Goal: Task Accomplishment & Management: Manage account settings

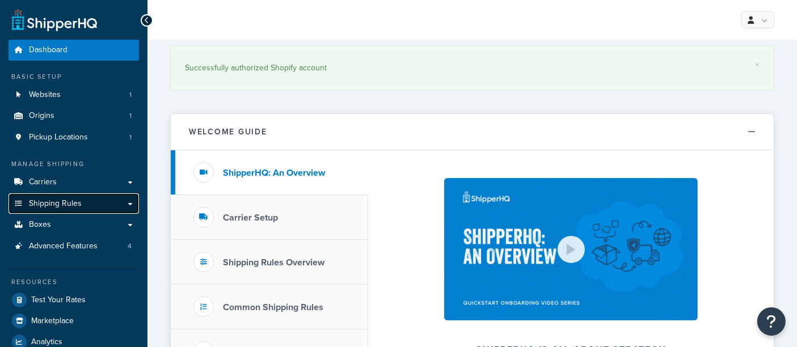
drag, startPoint x: 0, startPoint y: 0, endPoint x: 69, endPoint y: 201, distance: 212.9
click at [69, 201] on span "Shipping Rules" at bounding box center [55, 204] width 53 height 10
click at [135, 200] on link "Shipping Rules" at bounding box center [74, 203] width 130 height 21
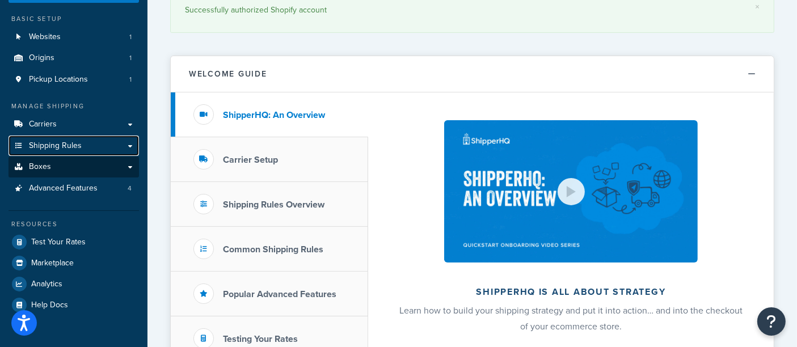
scroll to position [126, 0]
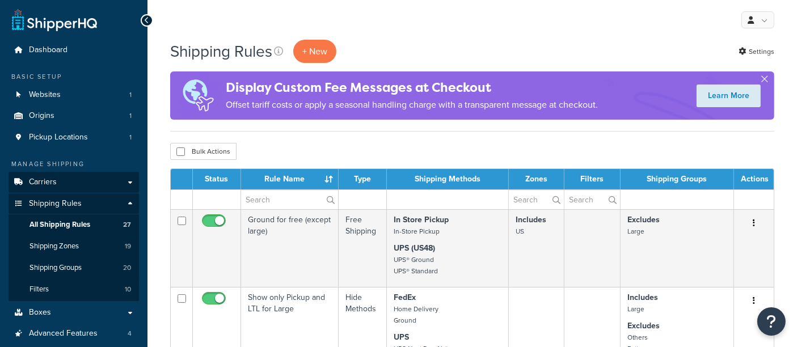
scroll to position [63, 0]
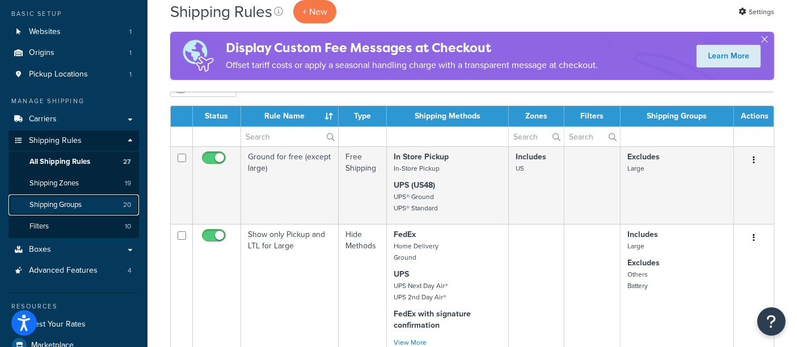
click at [73, 204] on span "Shipping Groups" at bounding box center [55, 205] width 52 height 10
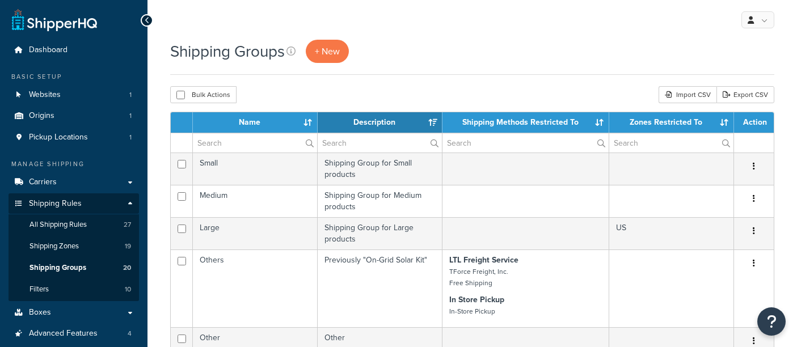
select select "15"
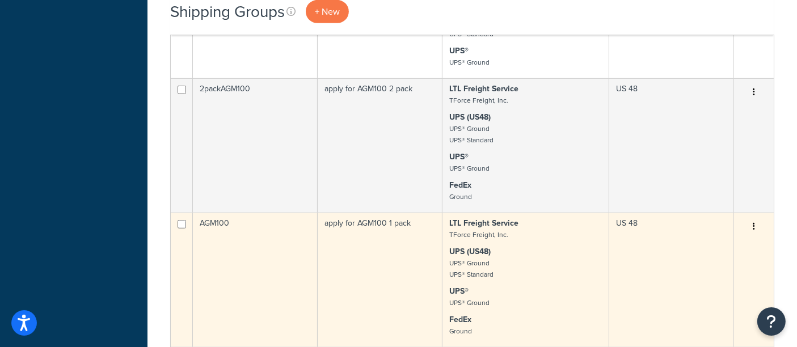
scroll to position [756, 0]
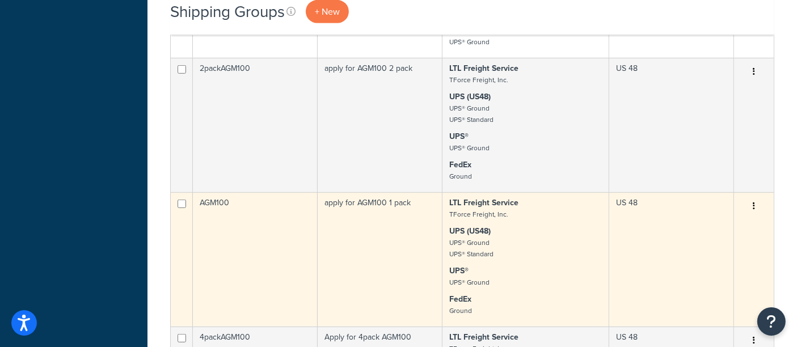
click at [219, 200] on td "AGM100" at bounding box center [255, 259] width 125 height 134
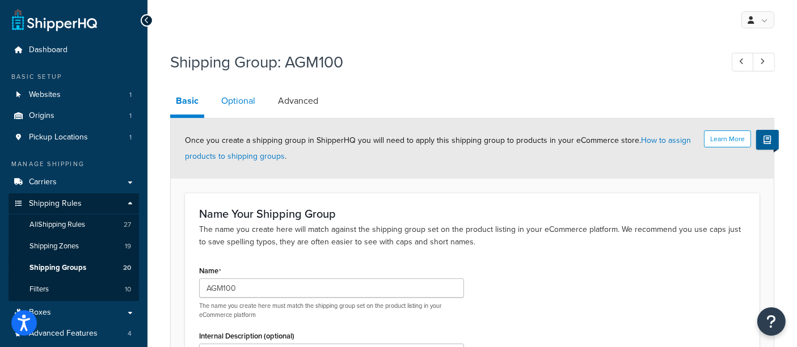
click at [248, 108] on link "Optional" at bounding box center [238, 100] width 45 height 27
click at [248, 107] on link "Optional" at bounding box center [238, 100] width 45 height 27
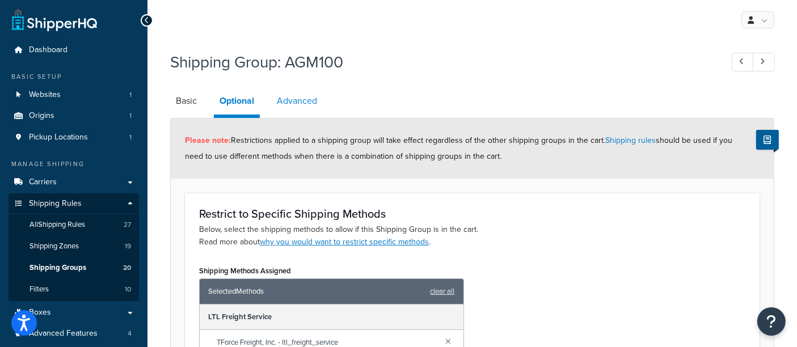
click at [302, 102] on link "Advanced" at bounding box center [297, 100] width 52 height 27
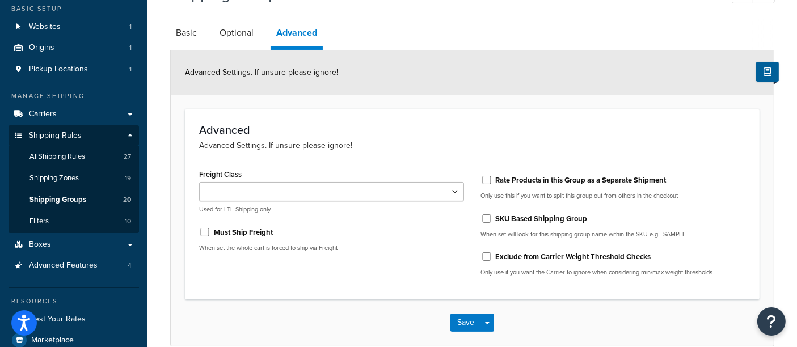
scroll to position [126, 0]
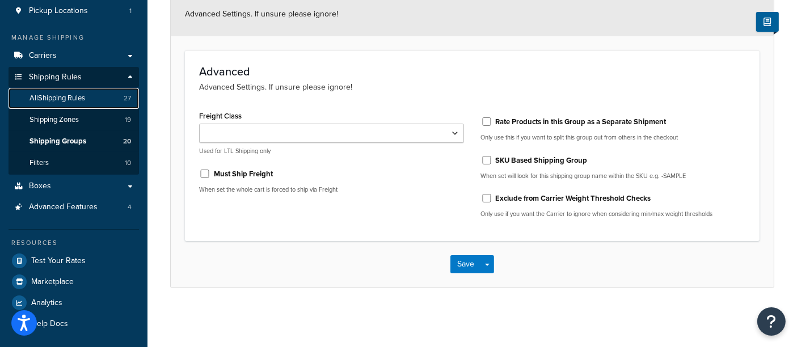
click at [73, 101] on span "All Shipping Rules" at bounding box center [57, 99] width 56 height 10
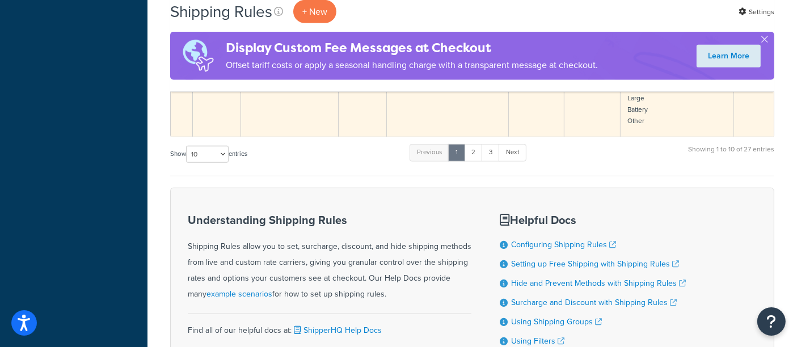
scroll to position [819, 0]
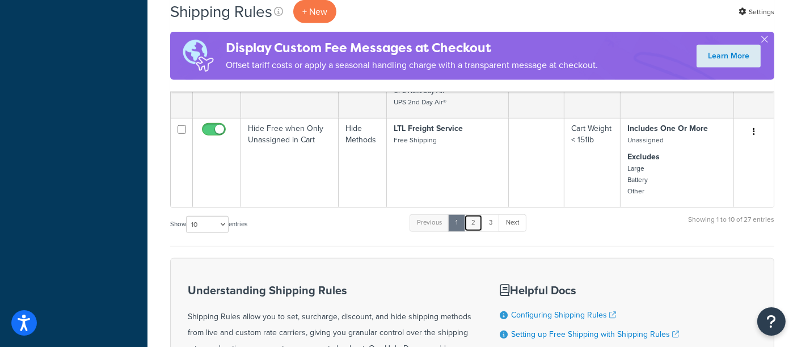
click at [478, 219] on link "2" at bounding box center [473, 222] width 19 height 17
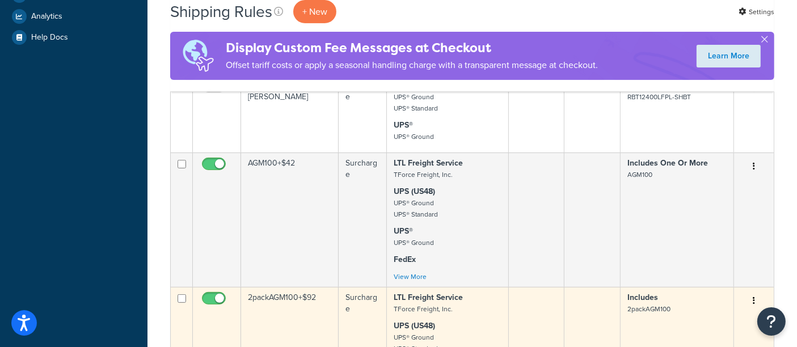
scroll to position [387, 0]
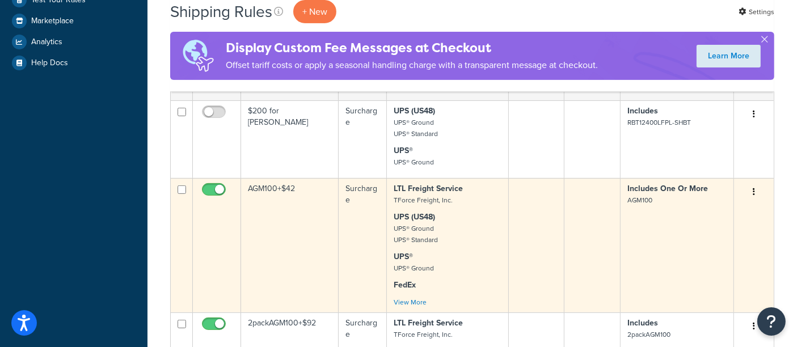
click at [261, 185] on td "AGM100+$42" at bounding box center [290, 245] width 98 height 134
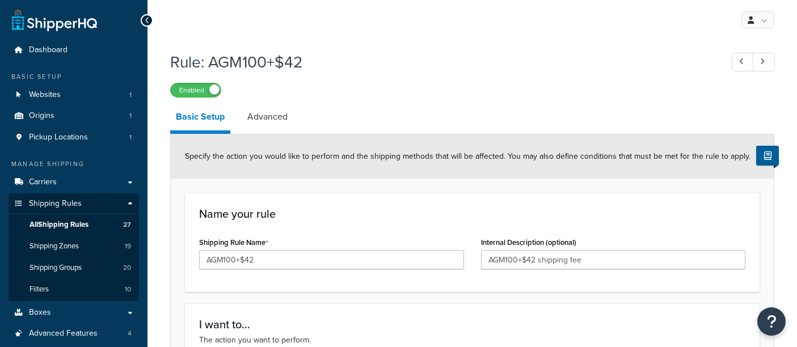
select select "SURCHARGE"
select select "ORDER"
select select "ITEM"
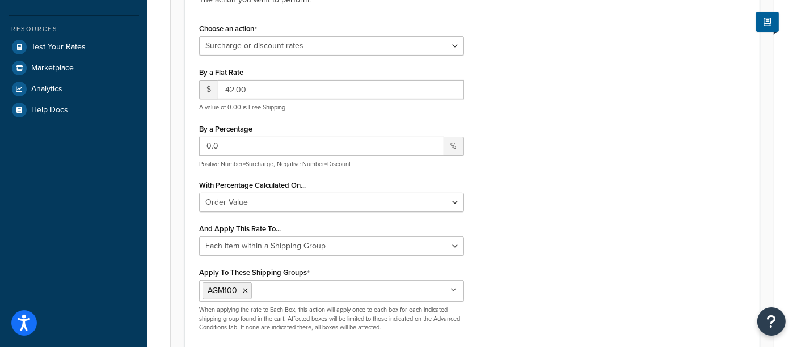
scroll to position [315, 0]
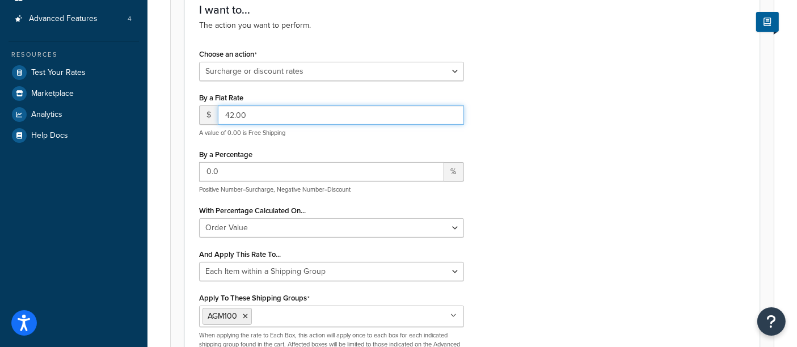
drag, startPoint x: 243, startPoint y: 109, endPoint x: 206, endPoint y: 109, distance: 36.9
click at [206, 109] on div "$ 42.00" at bounding box center [331, 114] width 265 height 19
type input "39"
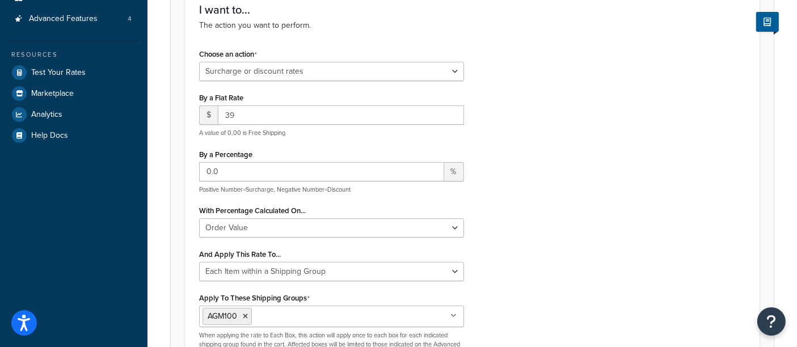
click at [599, 179] on div "Choose an action Choose an action Override Rates Surcharge or discount rates Hi…" at bounding box center [472, 206] width 563 height 320
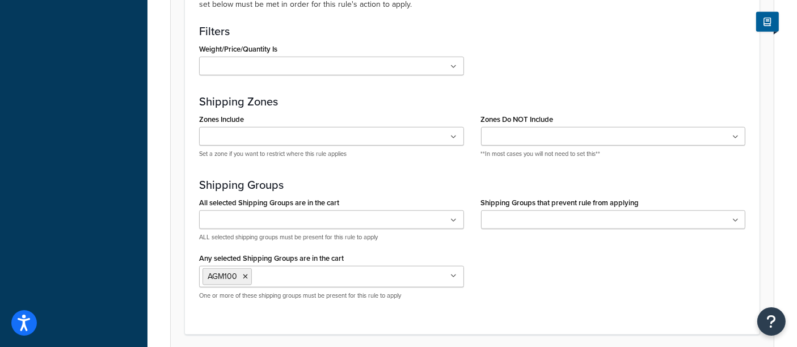
scroll to position [1221, 0]
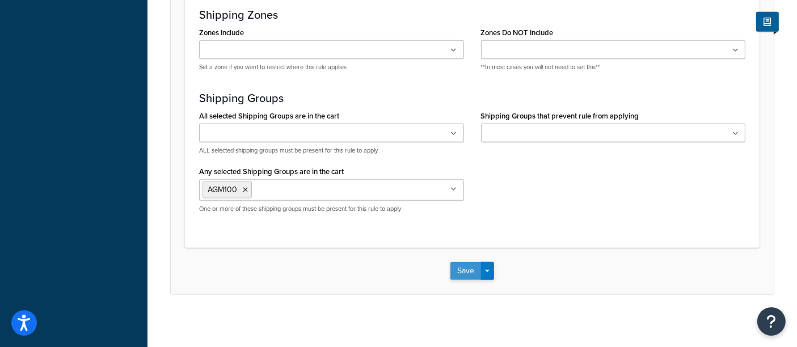
click at [460, 267] on button "Save" at bounding box center [465, 271] width 31 height 18
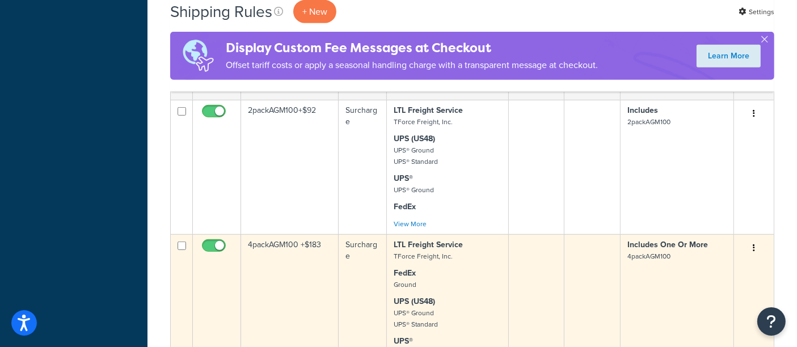
scroll to position [630, 0]
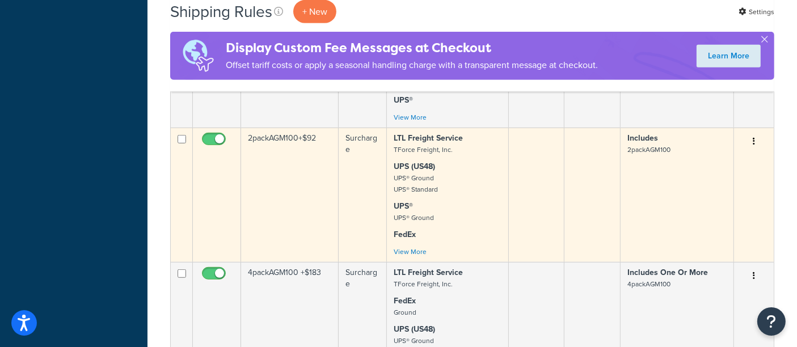
click at [290, 137] on td "2packAGM100+$92" at bounding box center [290, 195] width 98 height 134
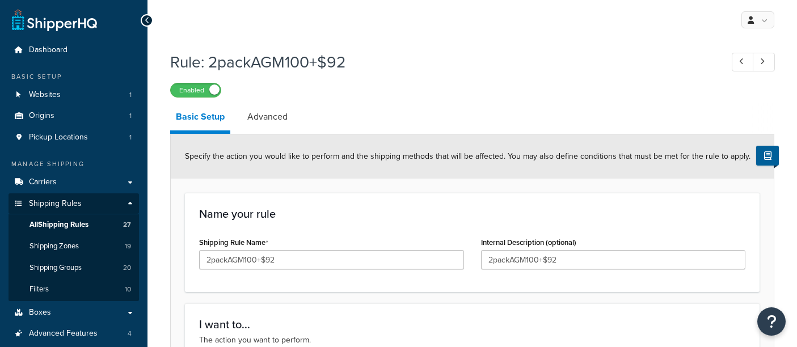
select select "SURCHARGE"
select select "ITEM"
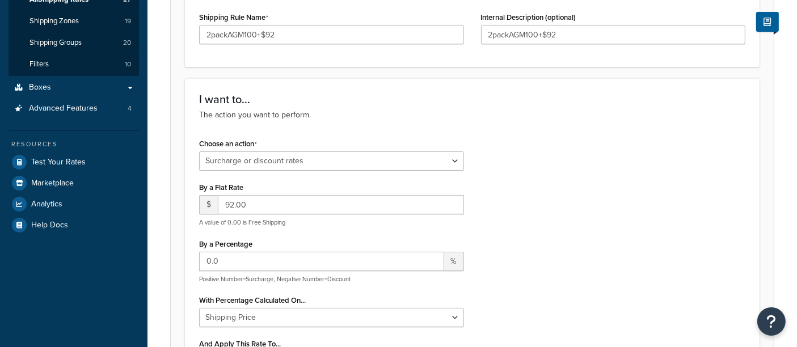
scroll to position [315, 0]
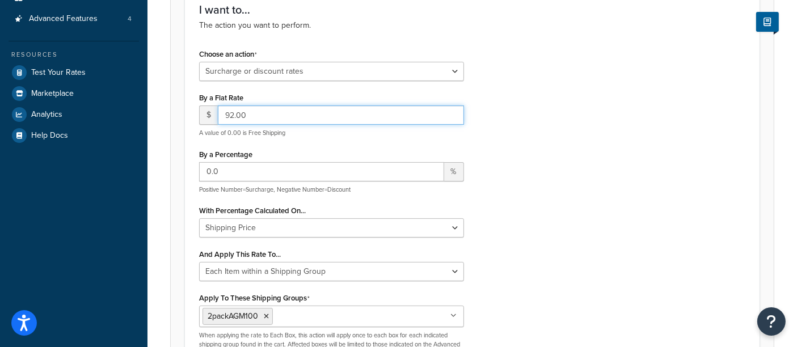
drag, startPoint x: 252, startPoint y: 115, endPoint x: 200, endPoint y: 112, distance: 52.8
click at [200, 112] on div "$ 92.00" at bounding box center [331, 114] width 265 height 19
type input "79"
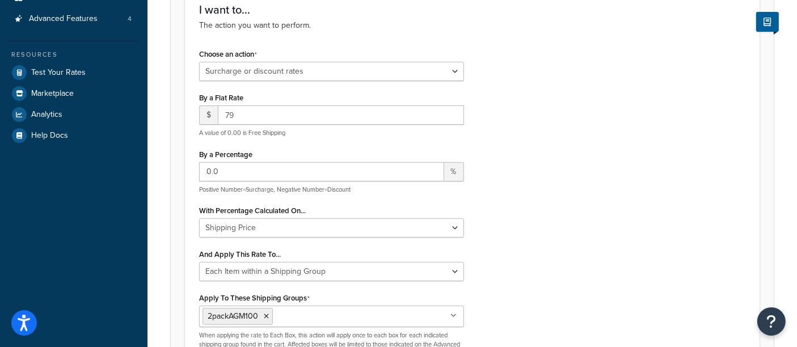
click at [606, 205] on div "Choose an action Choose an action Override Rates Surcharge or discount rates Hi…" at bounding box center [472, 206] width 563 height 320
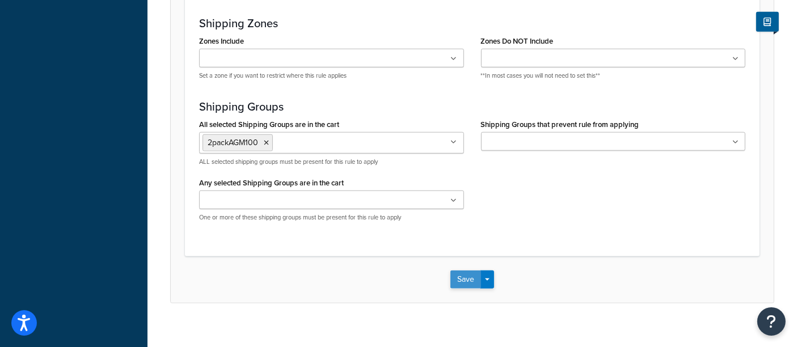
scroll to position [1221, 0]
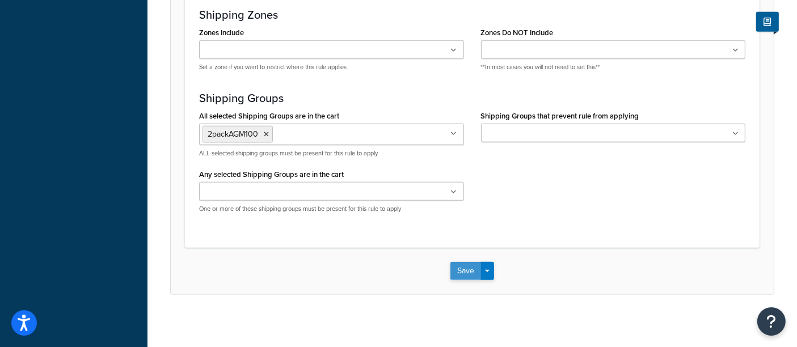
click at [460, 271] on button "Save" at bounding box center [465, 271] width 31 height 18
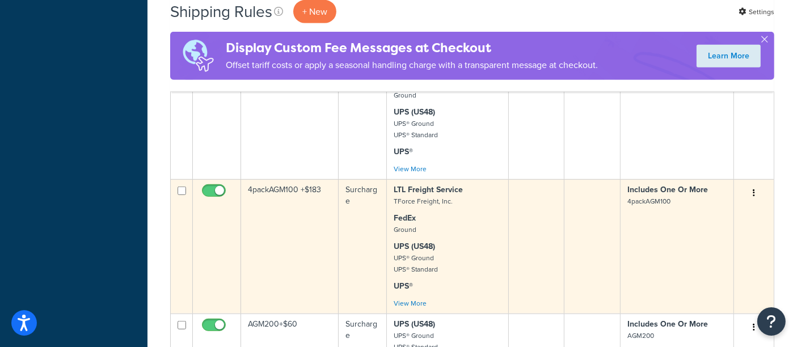
scroll to position [693, 0]
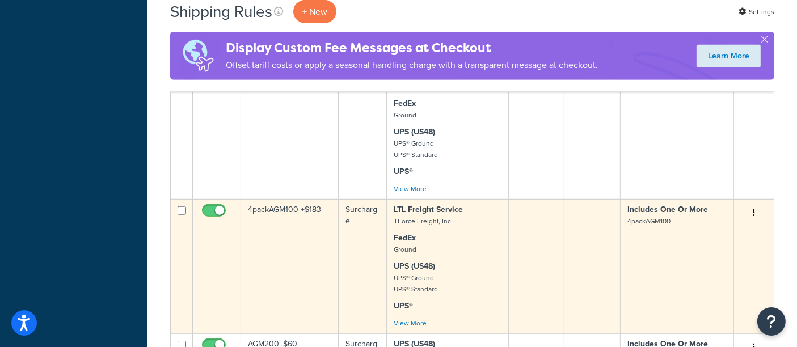
click at [286, 207] on td "4packAGM100 +$183" at bounding box center [290, 266] width 98 height 134
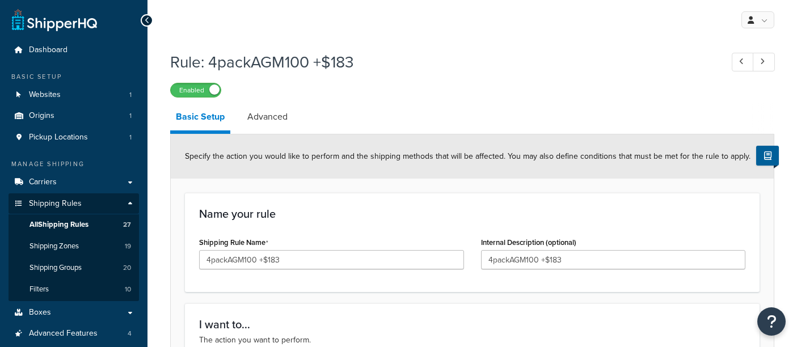
select select "SURCHARGE"
select select "ORDER"
select select "ITEM"
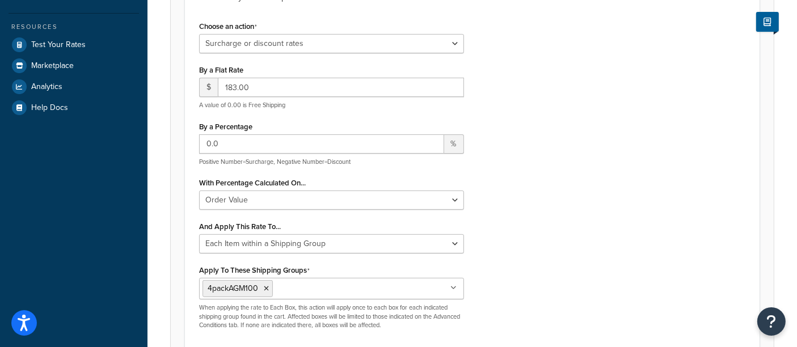
scroll to position [315, 0]
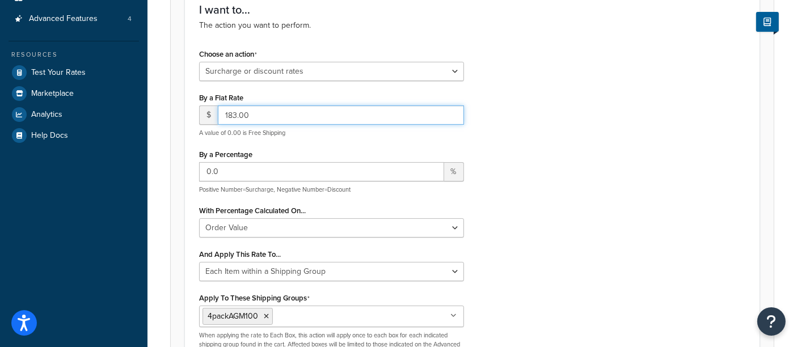
drag, startPoint x: 254, startPoint y: 117, endPoint x: 210, endPoint y: 118, distance: 43.1
click at [210, 118] on div "$ 183.00" at bounding box center [331, 114] width 265 height 19
type input "159"
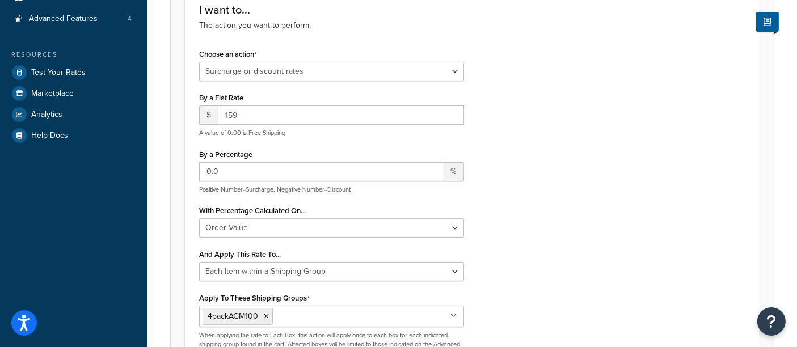
click at [591, 213] on div "Choose an action Choose an action Override Rates Surcharge or discount rates Hi…" at bounding box center [472, 206] width 563 height 320
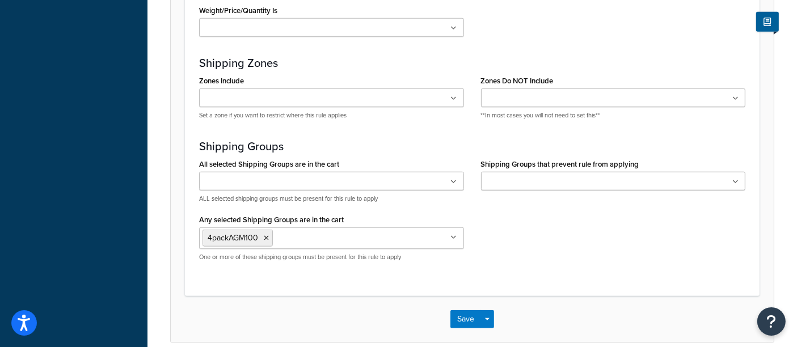
scroll to position [1221, 0]
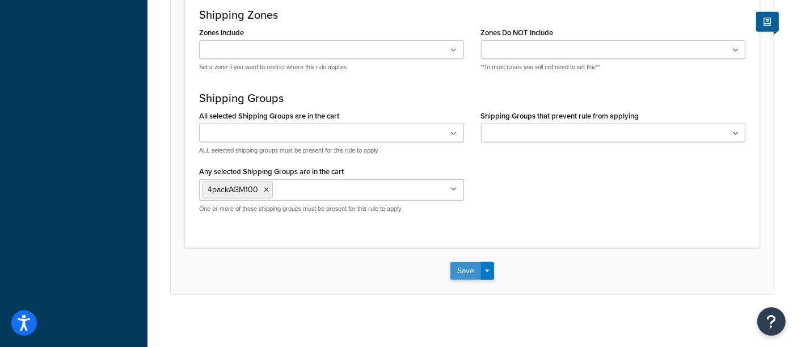
click at [463, 264] on button "Save" at bounding box center [465, 271] width 31 height 18
